Goal: Transaction & Acquisition: Purchase product/service

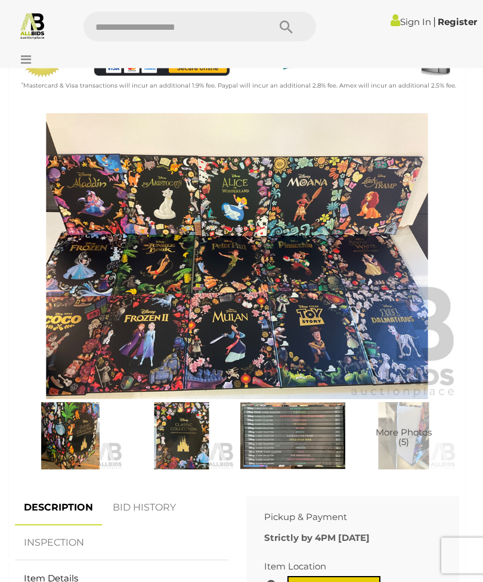
scroll to position [318, 0]
click at [294, 426] on img at bounding box center [292, 436] width 105 height 68
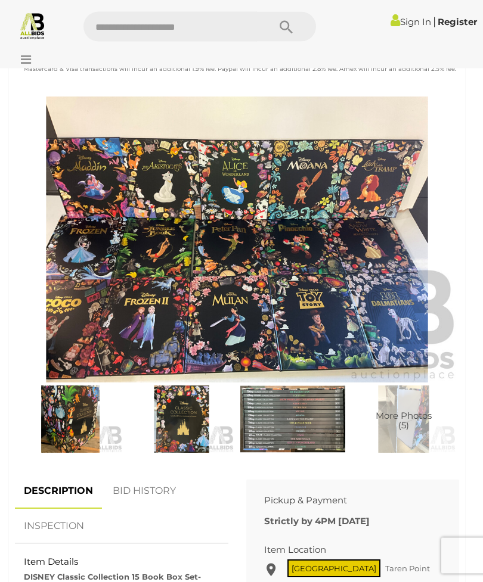
scroll to position [335, 0]
click at [186, 408] on img at bounding box center [181, 419] width 105 height 68
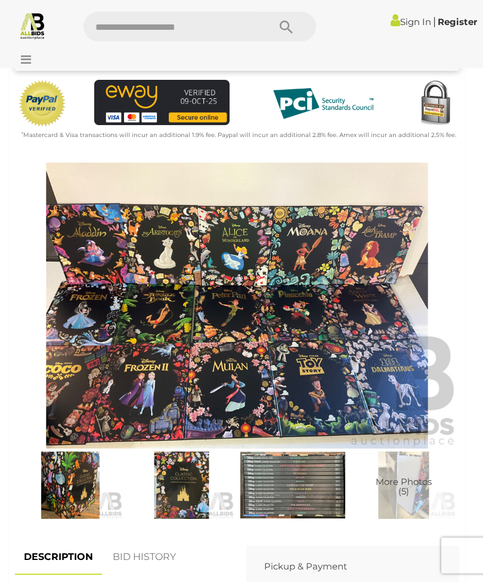
scroll to position [269, 0]
